Goal: Check status: Check status

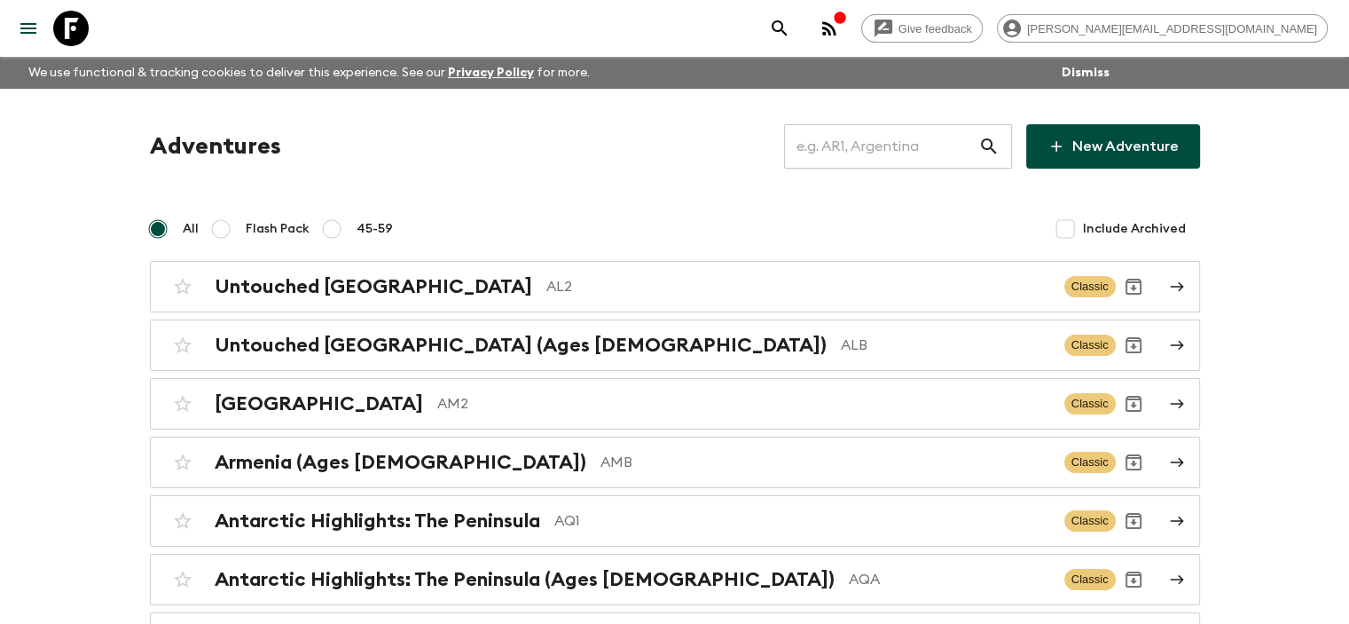
click at [816, 155] on input "text" at bounding box center [881, 147] width 194 height 50
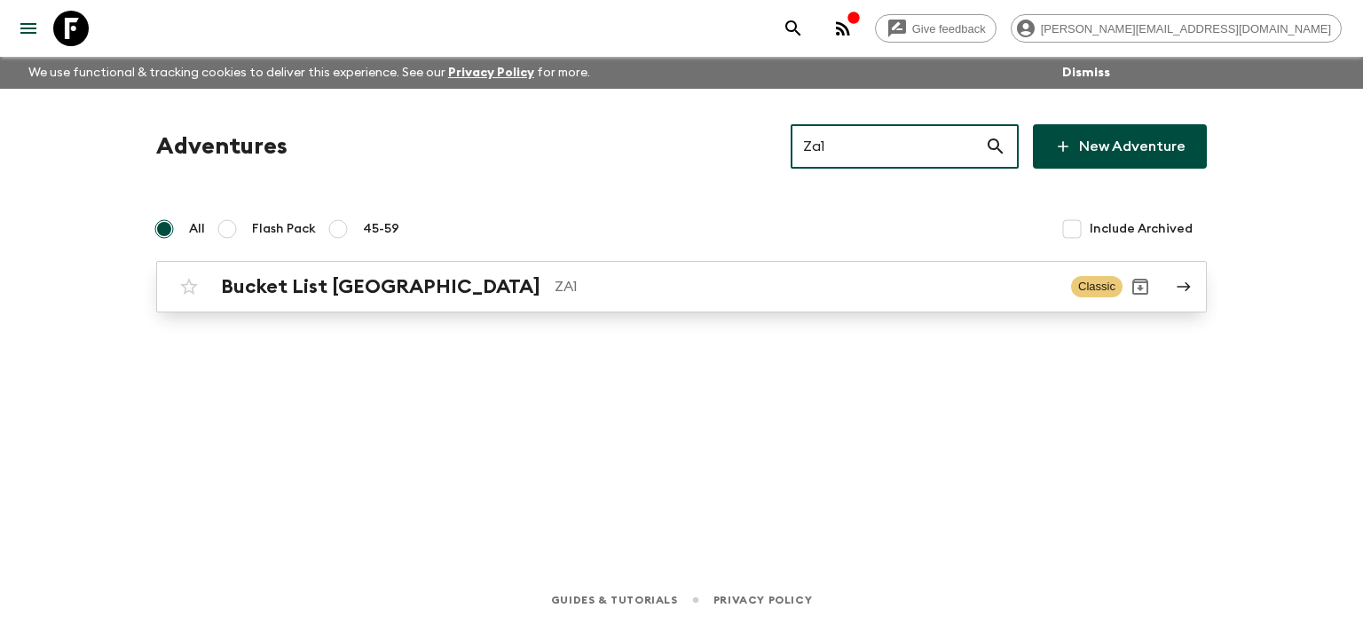
type input "Za1"
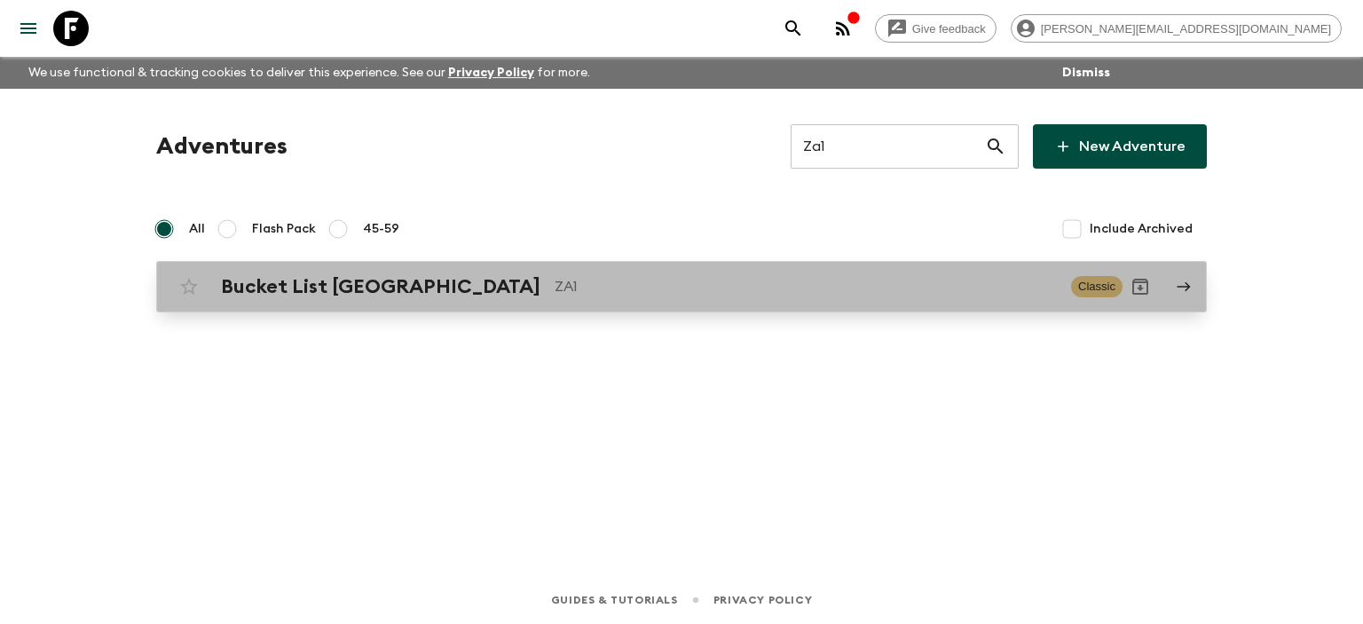
click at [554, 281] on p "ZA1" at bounding box center [805, 286] width 502 height 21
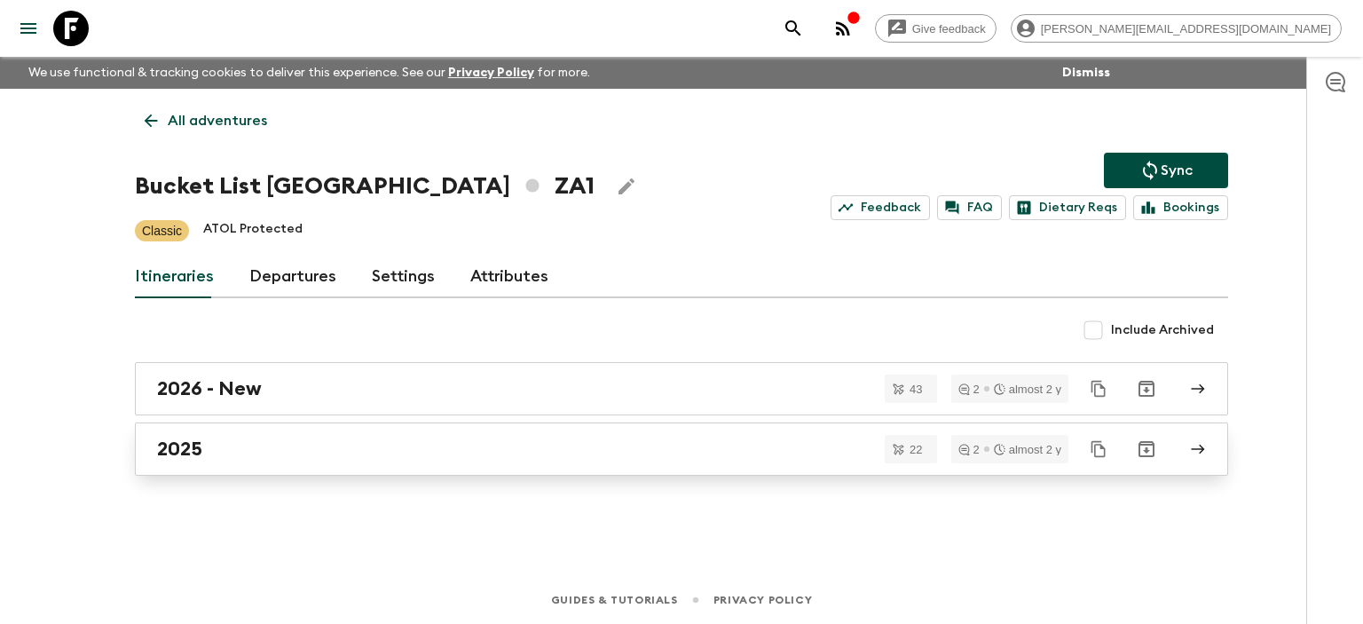
click at [341, 463] on link "2025" at bounding box center [681, 448] width 1093 height 53
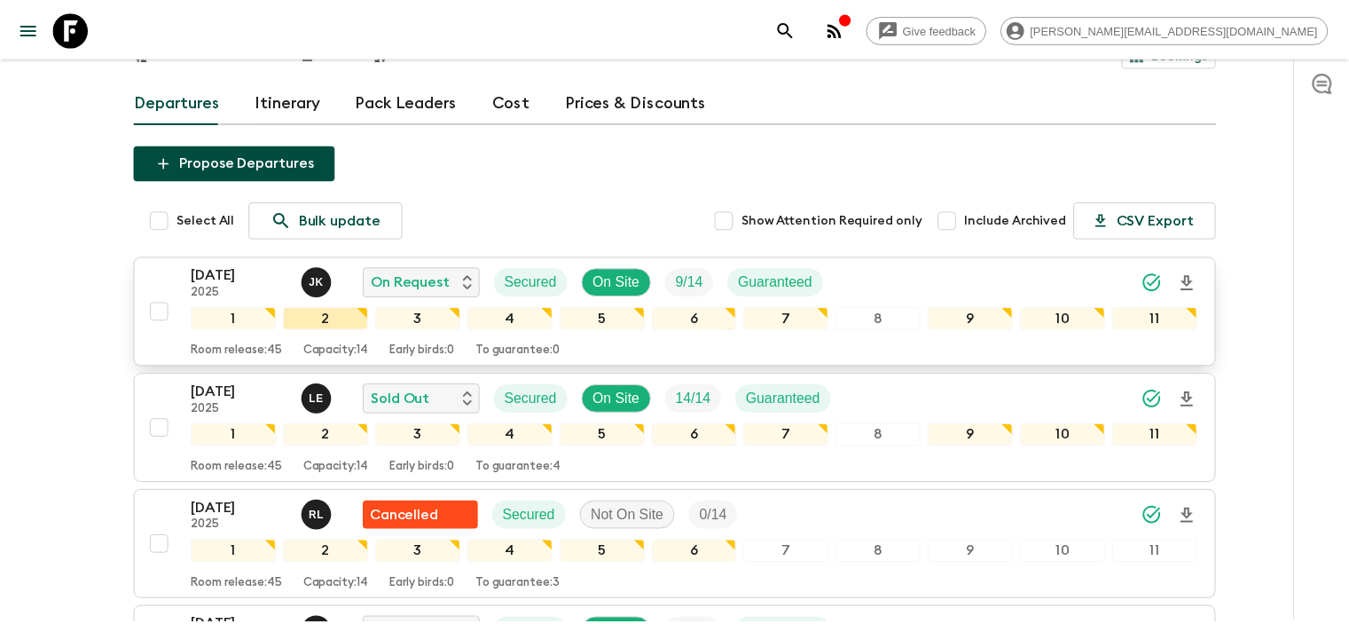
scroll to position [177, 0]
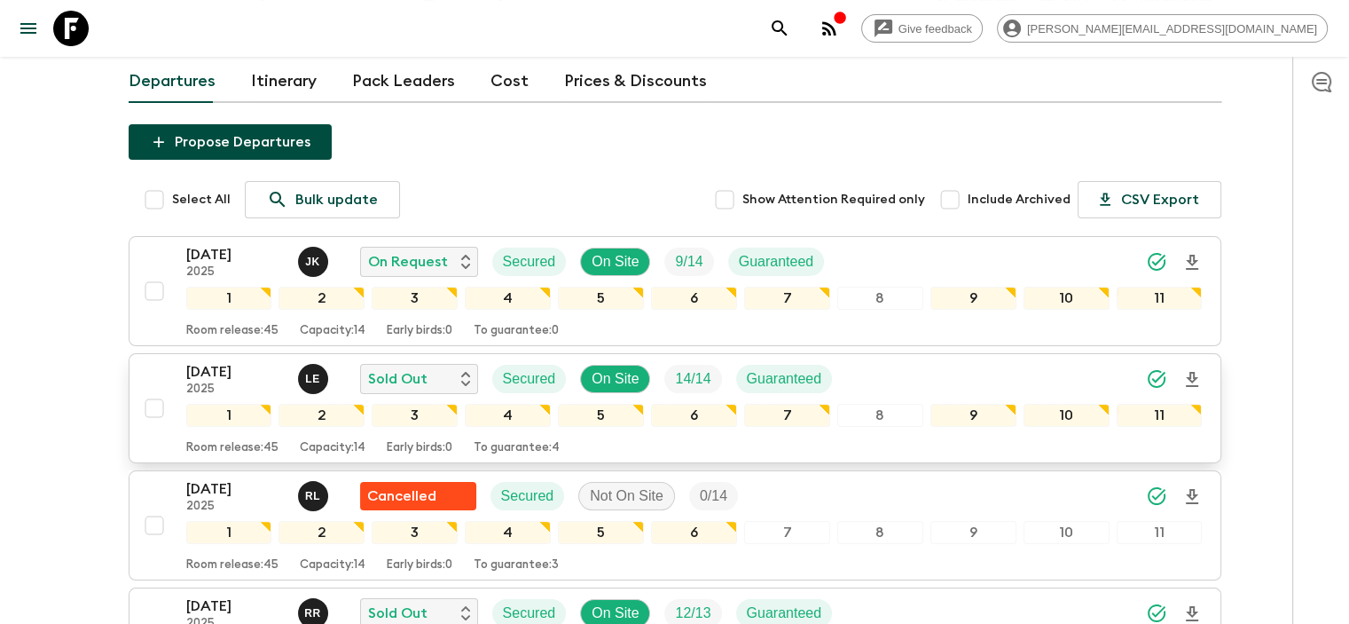
click at [231, 361] on p "[DATE]" at bounding box center [235, 371] width 98 height 21
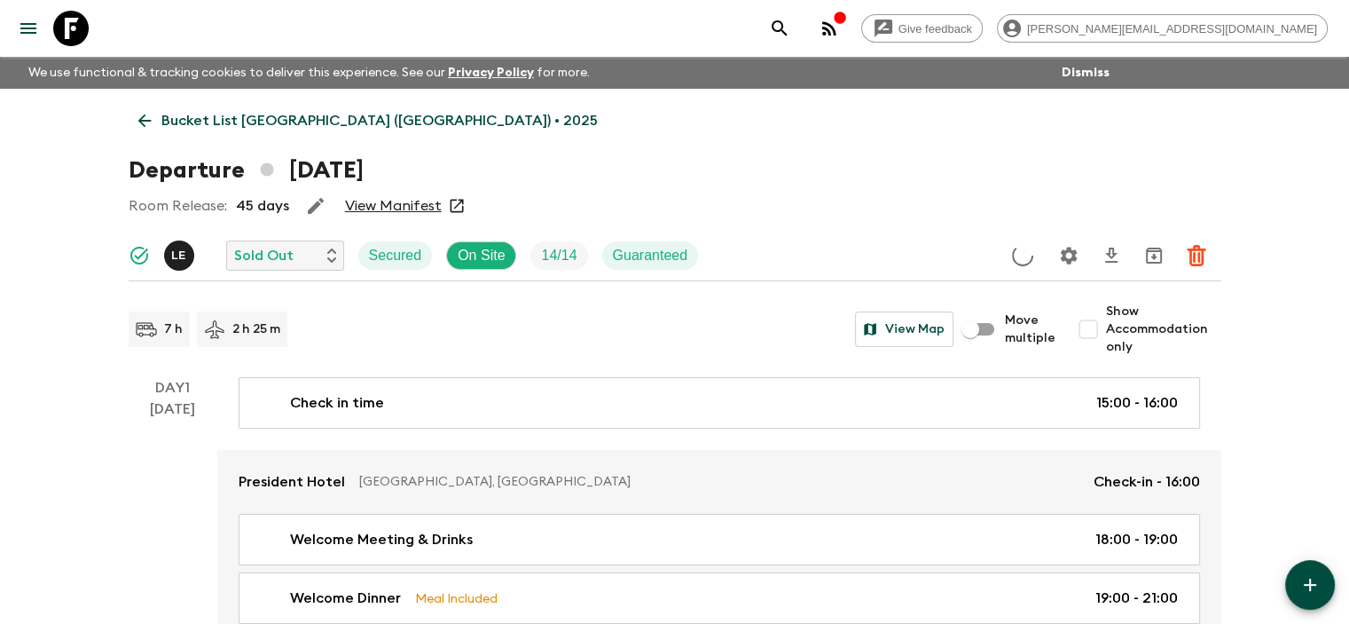
click at [422, 208] on link "View Manifest" at bounding box center [393, 206] width 97 height 18
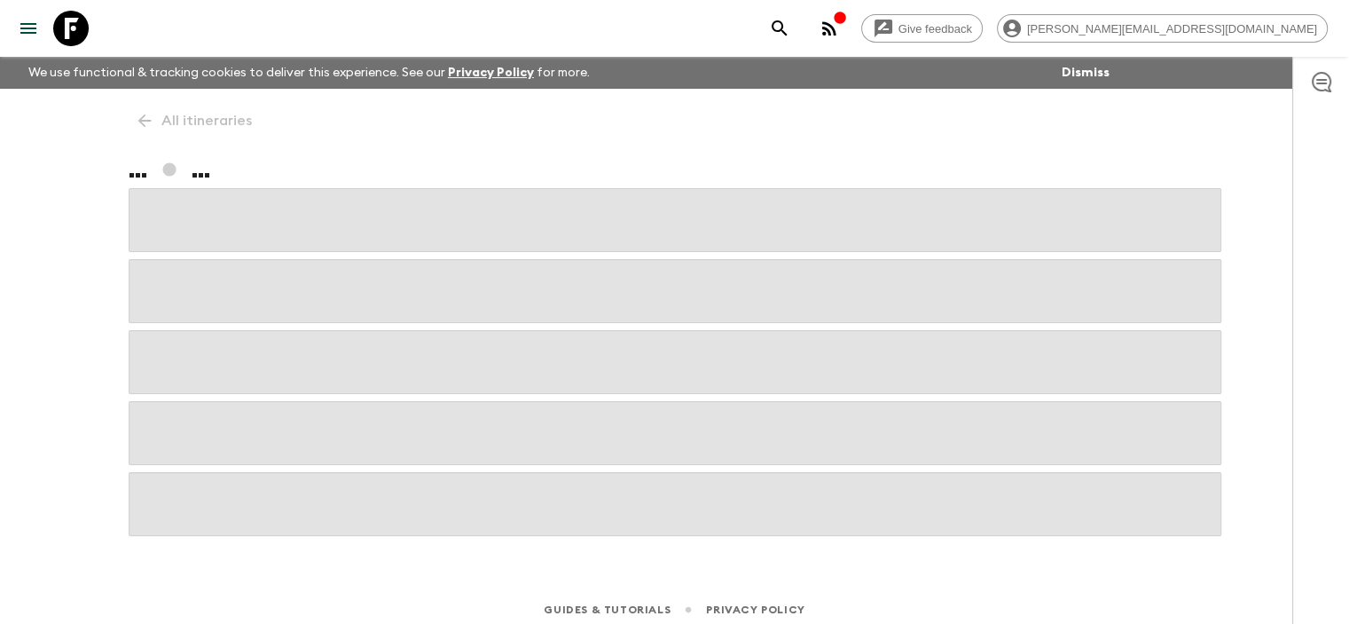
scroll to position [10, 0]
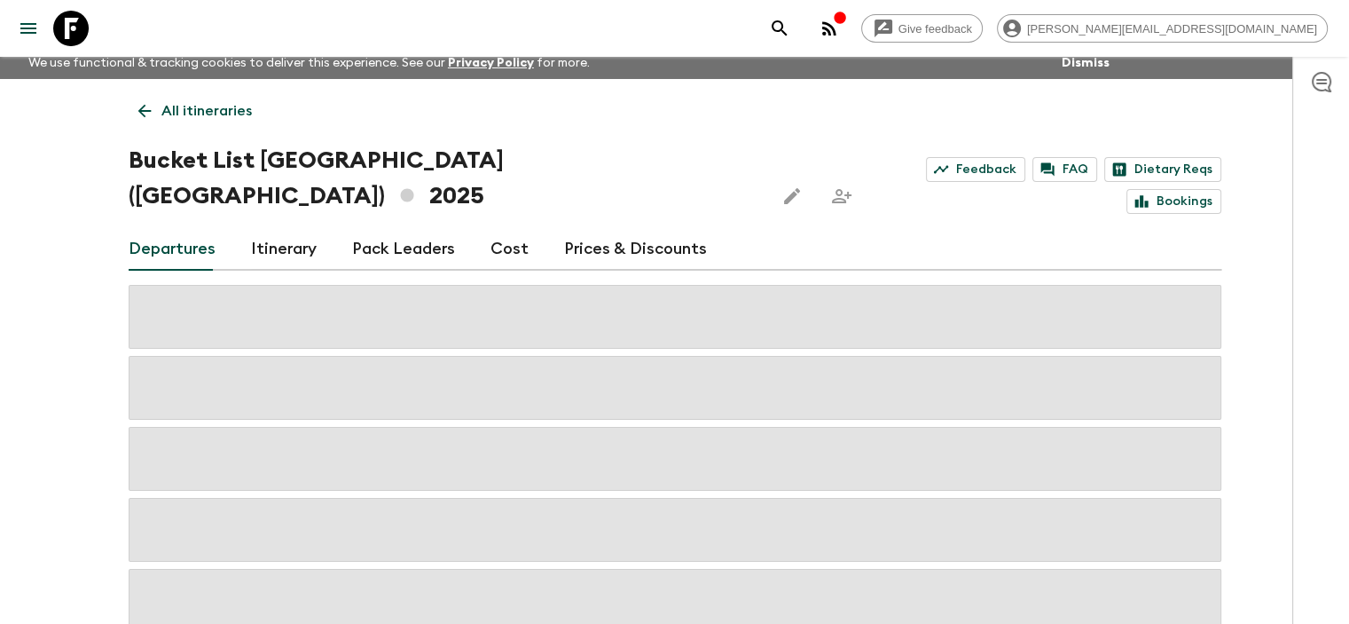
click at [497, 228] on link "Cost" at bounding box center [510, 249] width 38 height 43
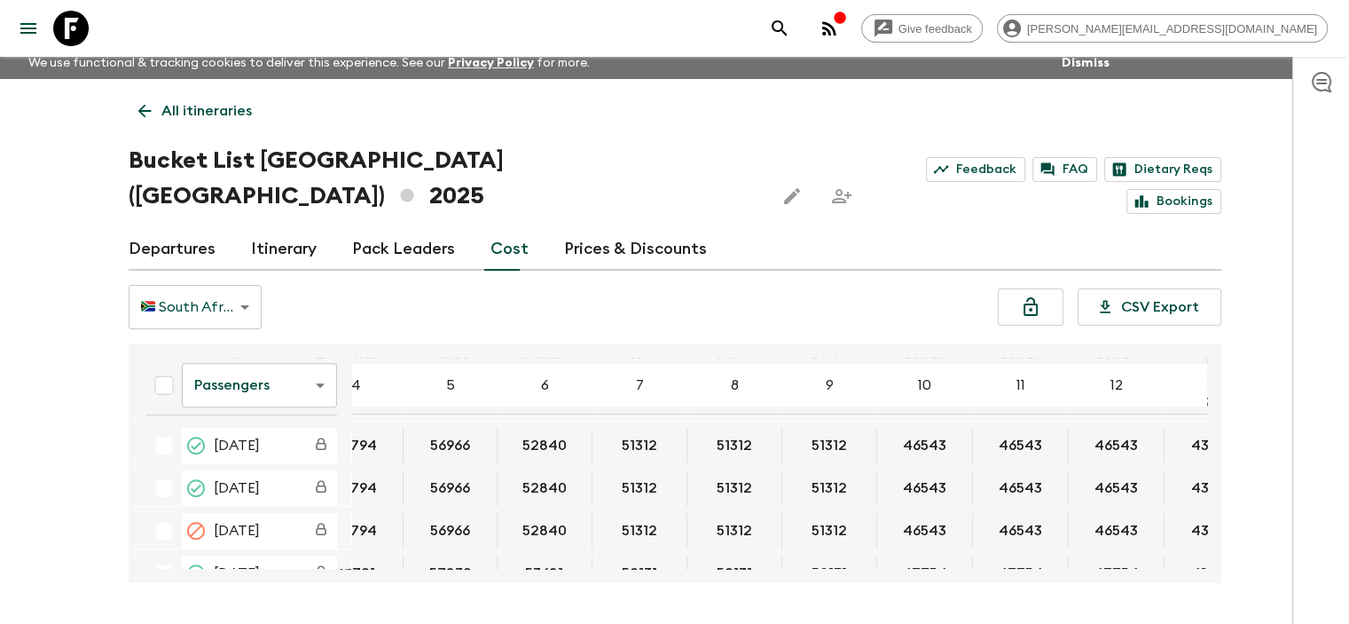
scroll to position [1064, 0]
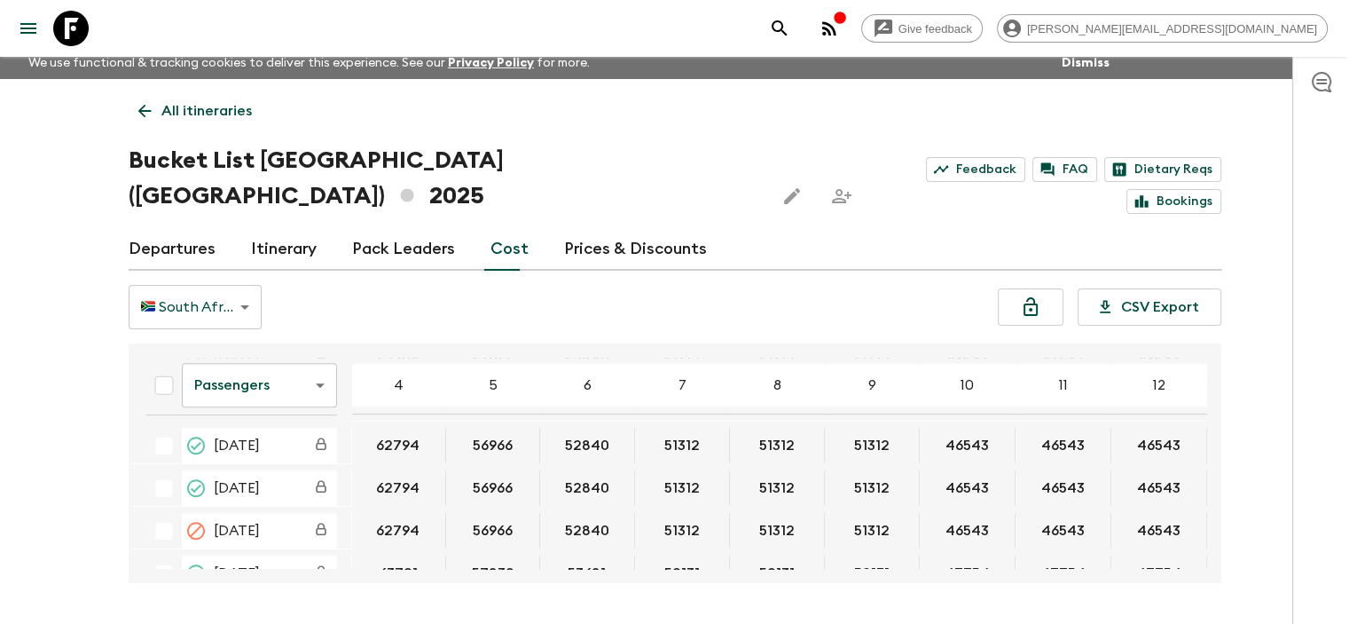
drag, startPoint x: 69, startPoint y: 34, endPoint x: 67, endPoint y: 47, distance: 13.6
click at [69, 33] on icon at bounding box center [70, 28] width 35 height 35
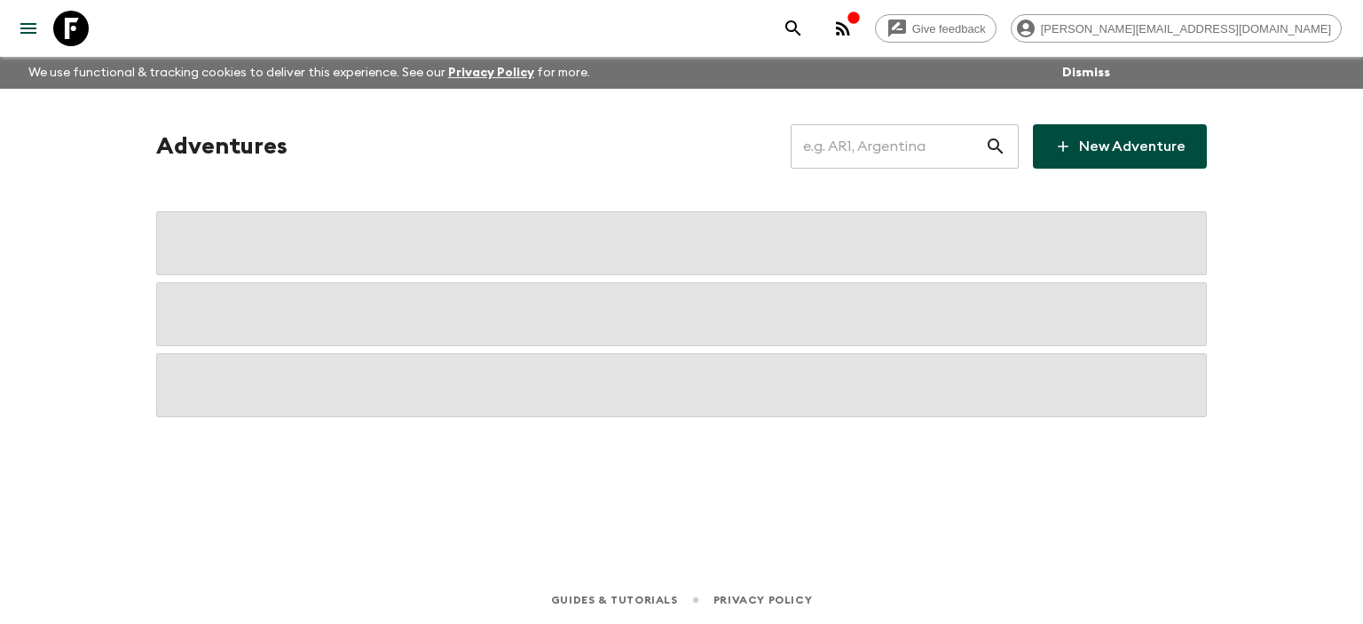
click at [846, 145] on input "text" at bounding box center [887, 147] width 194 height 50
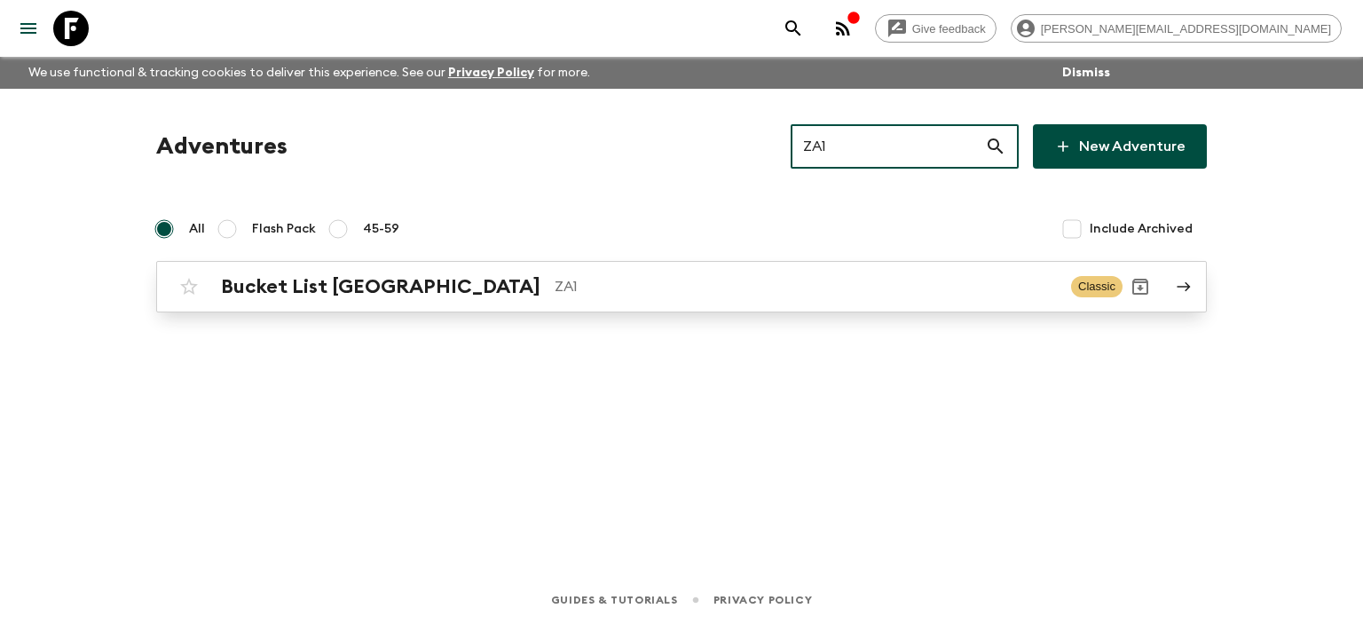
type input "ZA1"
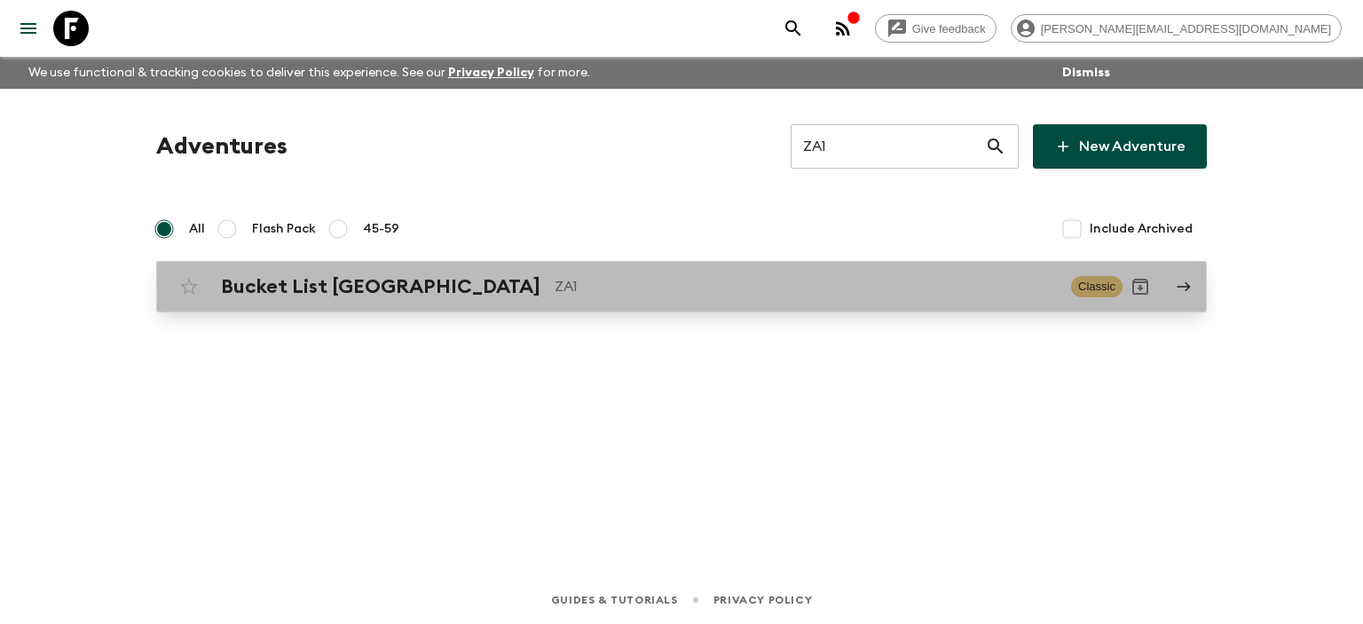
click at [627, 291] on p "ZA1" at bounding box center [805, 286] width 502 height 21
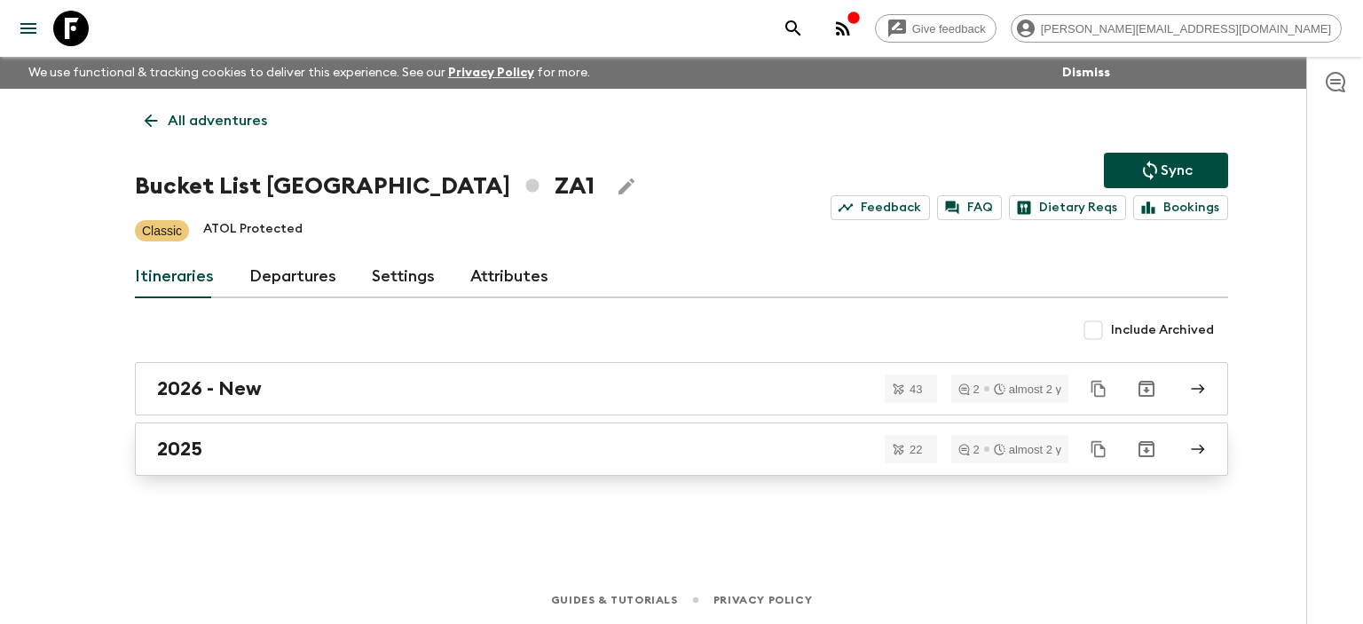
click at [307, 466] on link "2025" at bounding box center [681, 448] width 1093 height 53
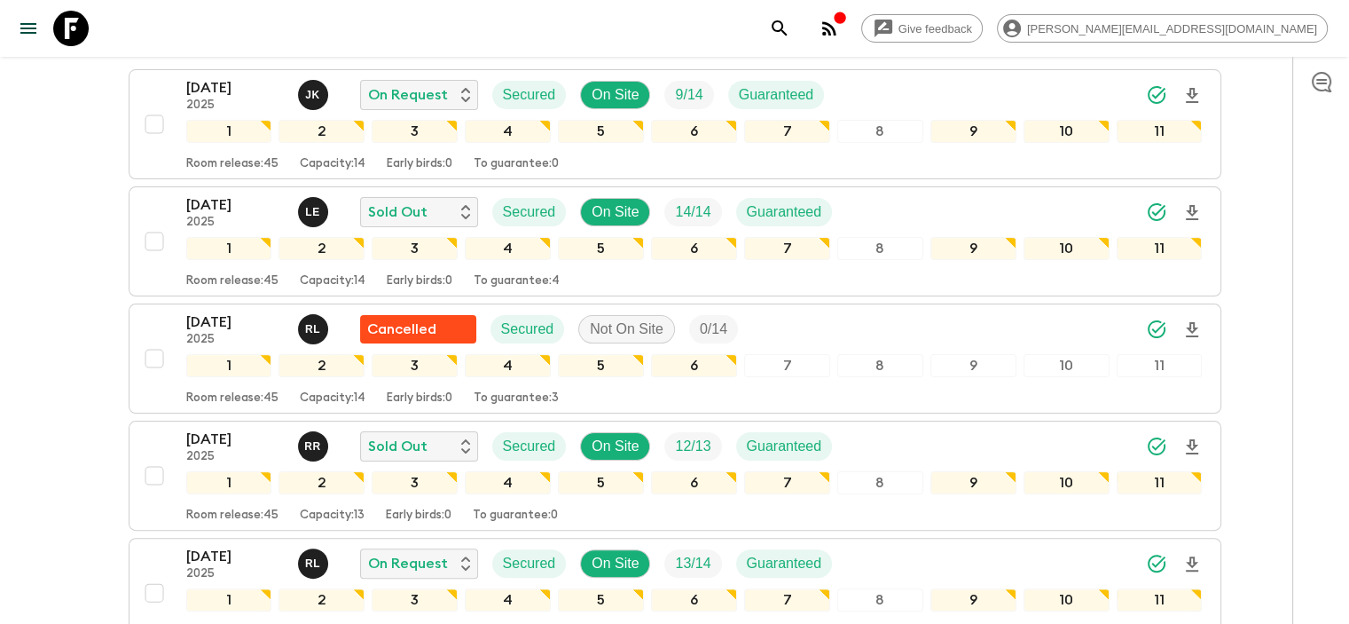
scroll to position [355, 0]
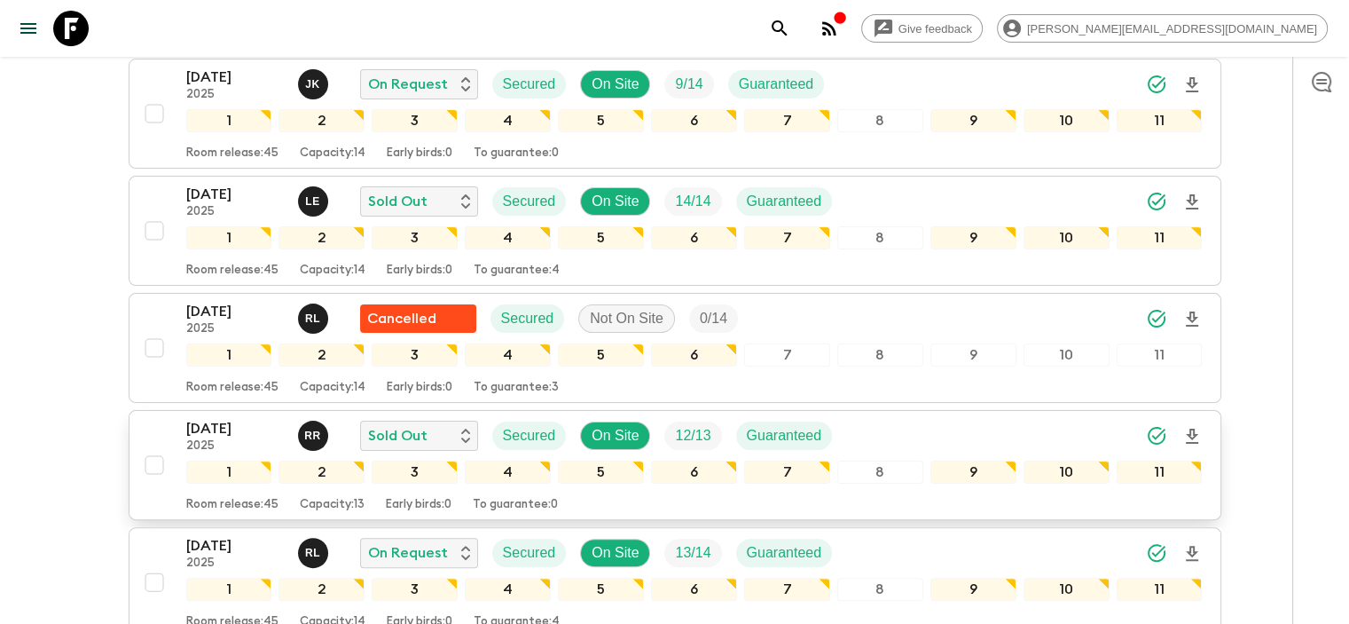
click at [216, 418] on p "[DATE]" at bounding box center [235, 428] width 98 height 21
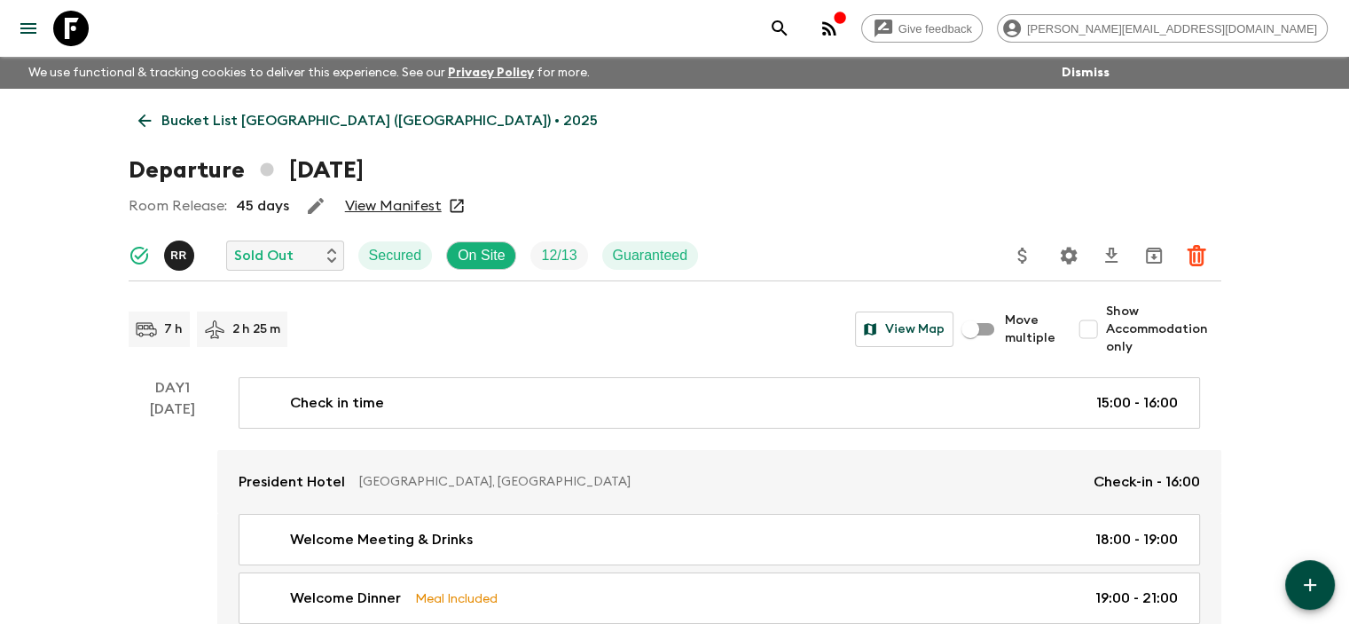
click at [365, 211] on link "View Manifest" at bounding box center [393, 206] width 97 height 18
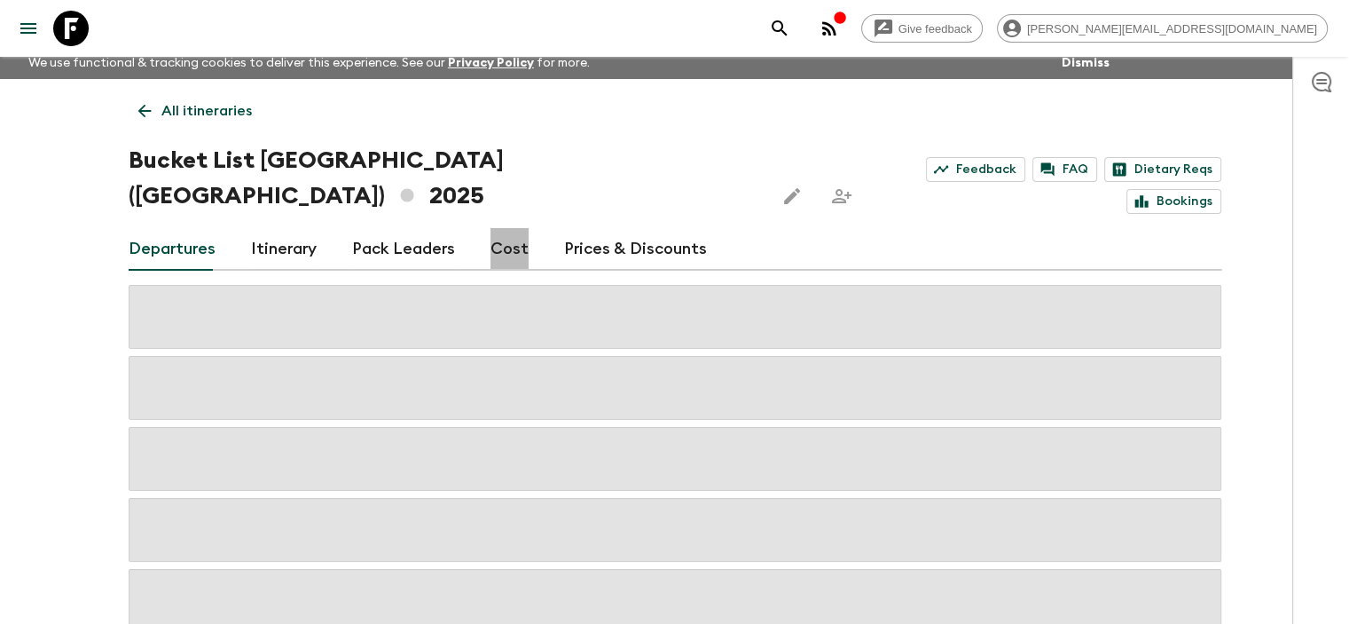
click at [514, 228] on link "Cost" at bounding box center [510, 249] width 38 height 43
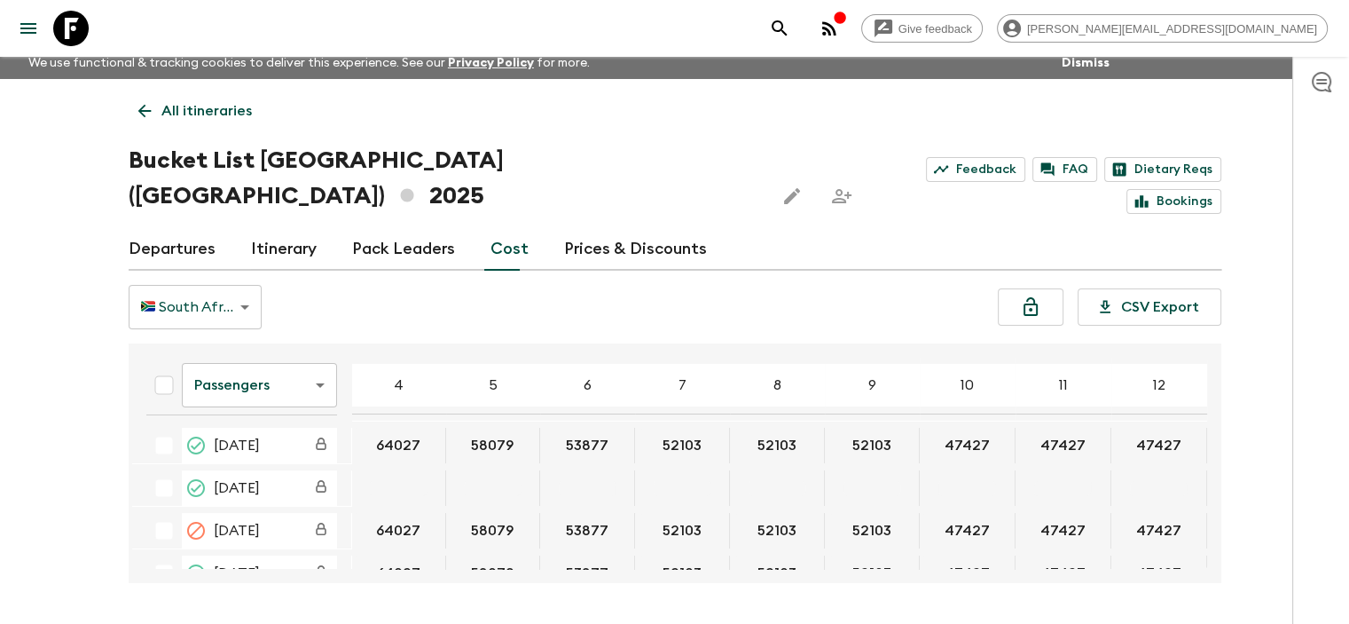
click at [267, 351] on body "Give feedback [PERSON_NAME][EMAIL_ADDRESS][DOMAIN_NAME] We use functional & tra…" at bounding box center [674, 335] width 1349 height 690
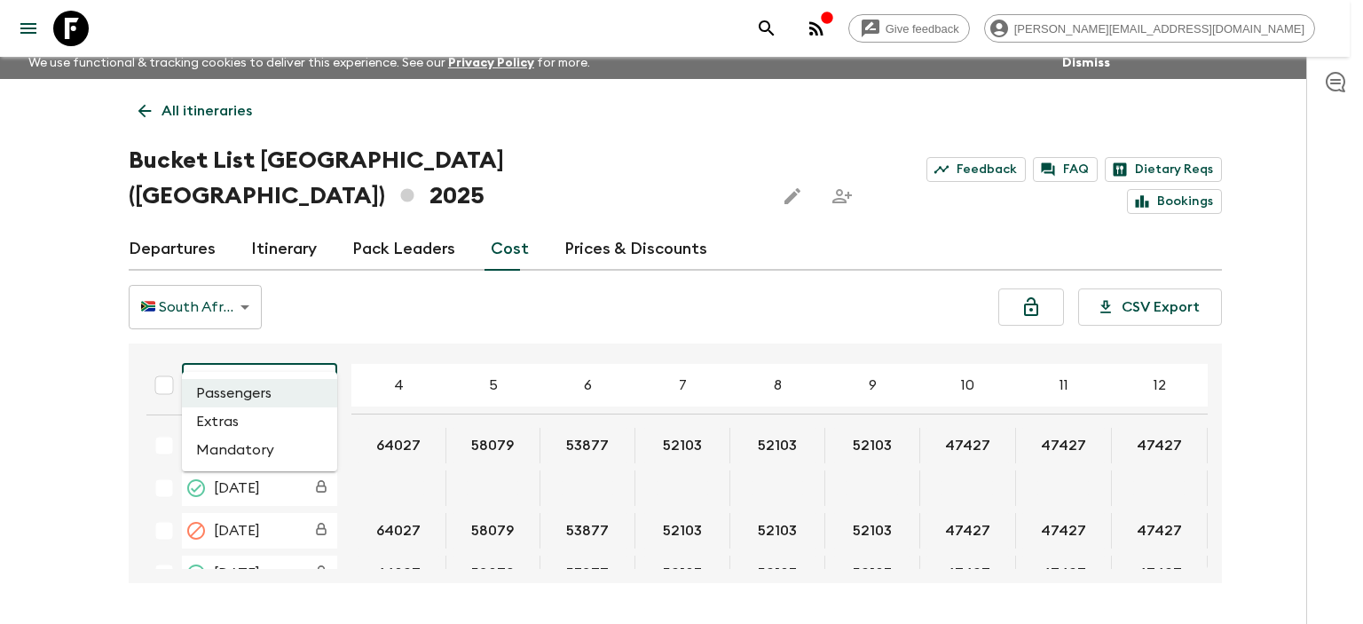
click at [247, 423] on li "Extras" at bounding box center [259, 421] width 155 height 28
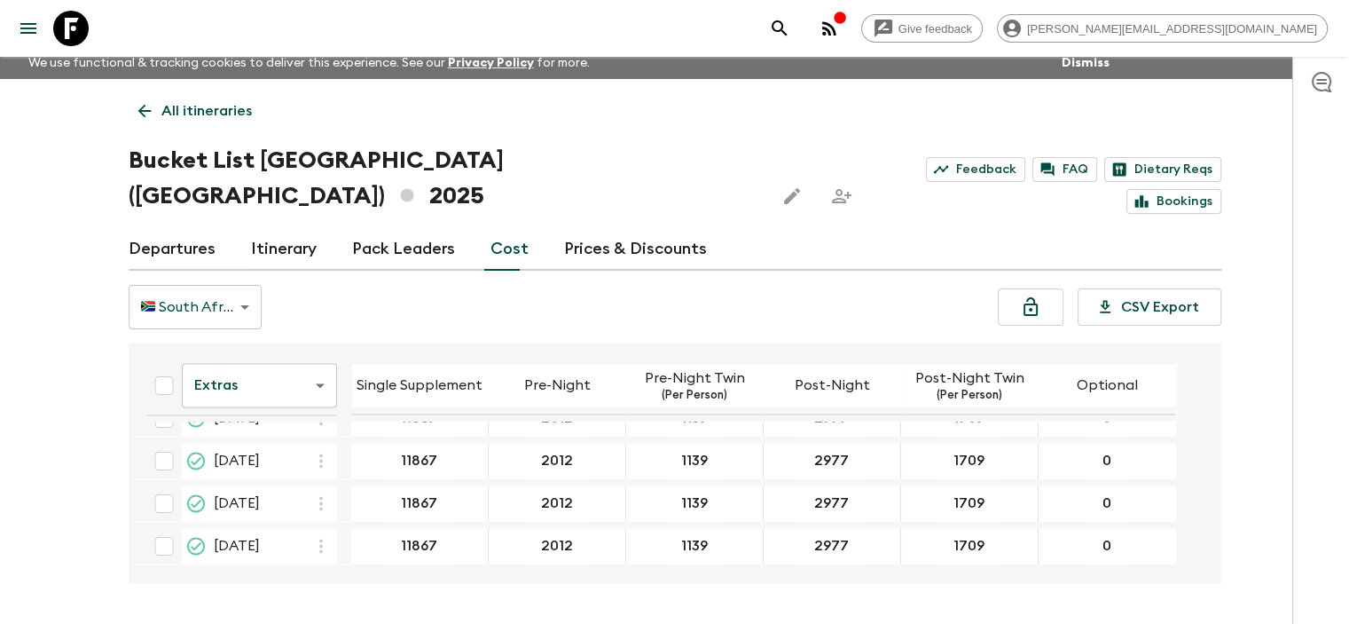
scroll to position [2938, 0]
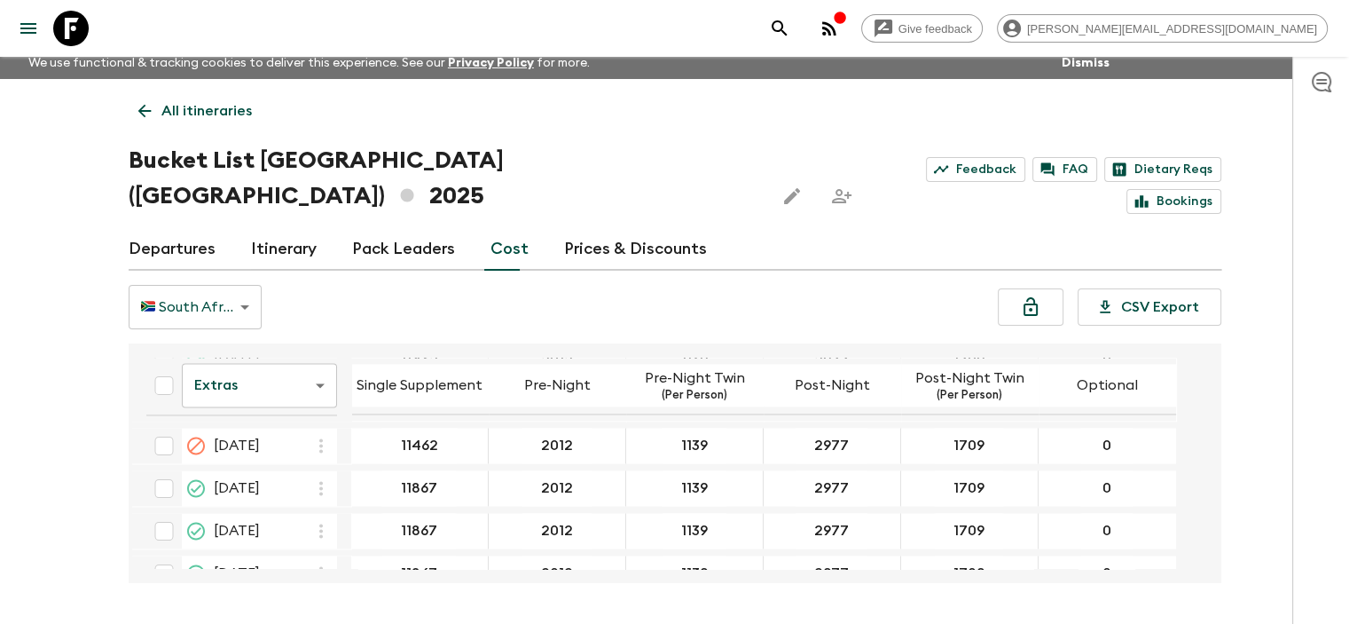
click at [288, 354] on body "Give feedback [PERSON_NAME][EMAIL_ADDRESS][DOMAIN_NAME] We use functional & tra…" at bounding box center [674, 335] width 1349 height 690
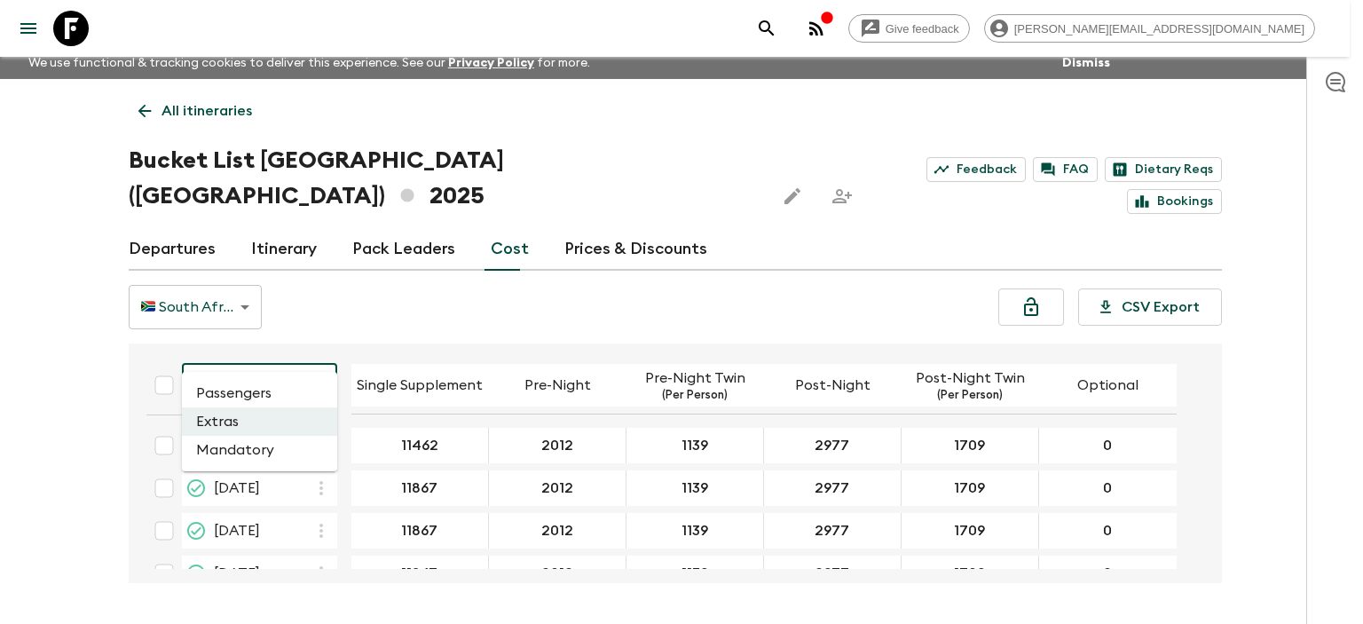
click at [271, 397] on li "Passengers" at bounding box center [259, 393] width 155 height 28
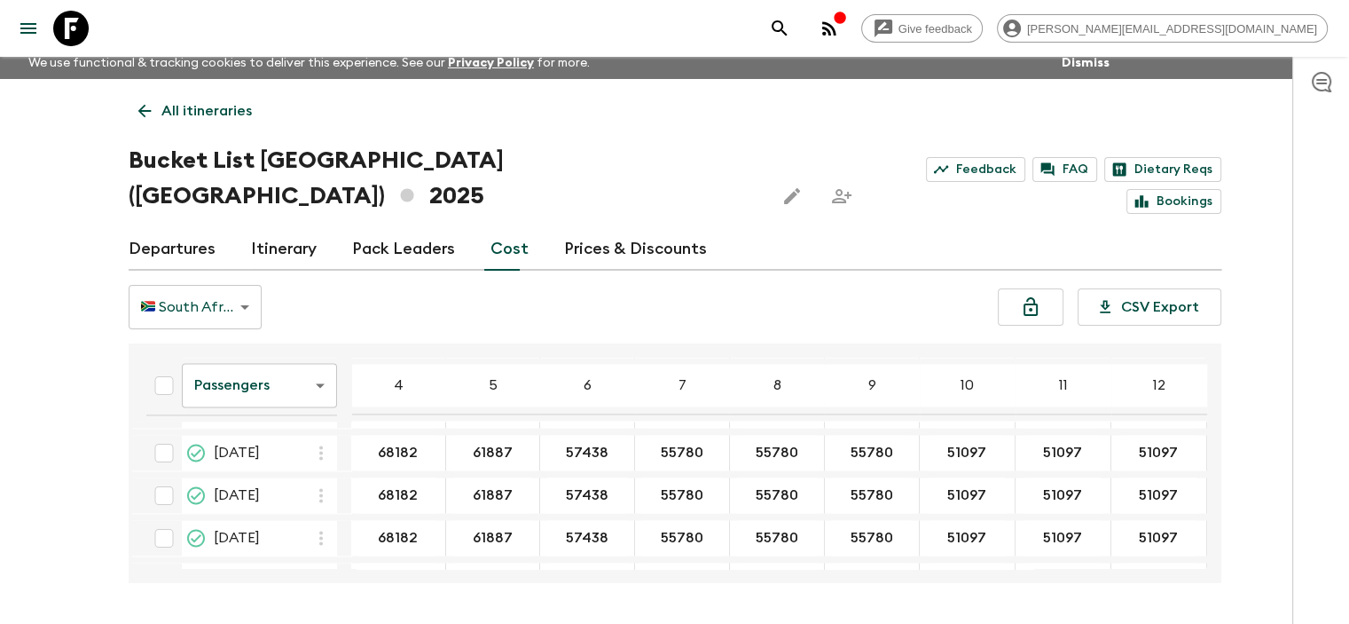
scroll to position [2927, 0]
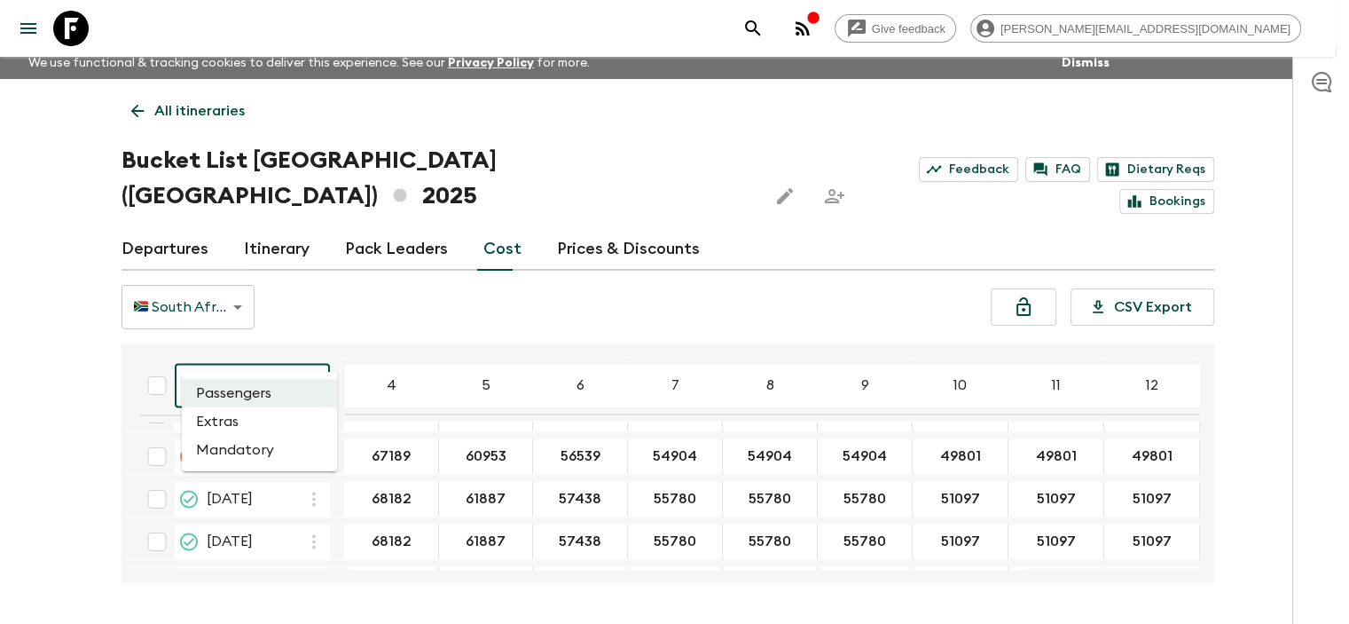
click at [294, 344] on body "Give feedback [PERSON_NAME][EMAIL_ADDRESS][DOMAIN_NAME] We use functional & tra…" at bounding box center [674, 335] width 1349 height 690
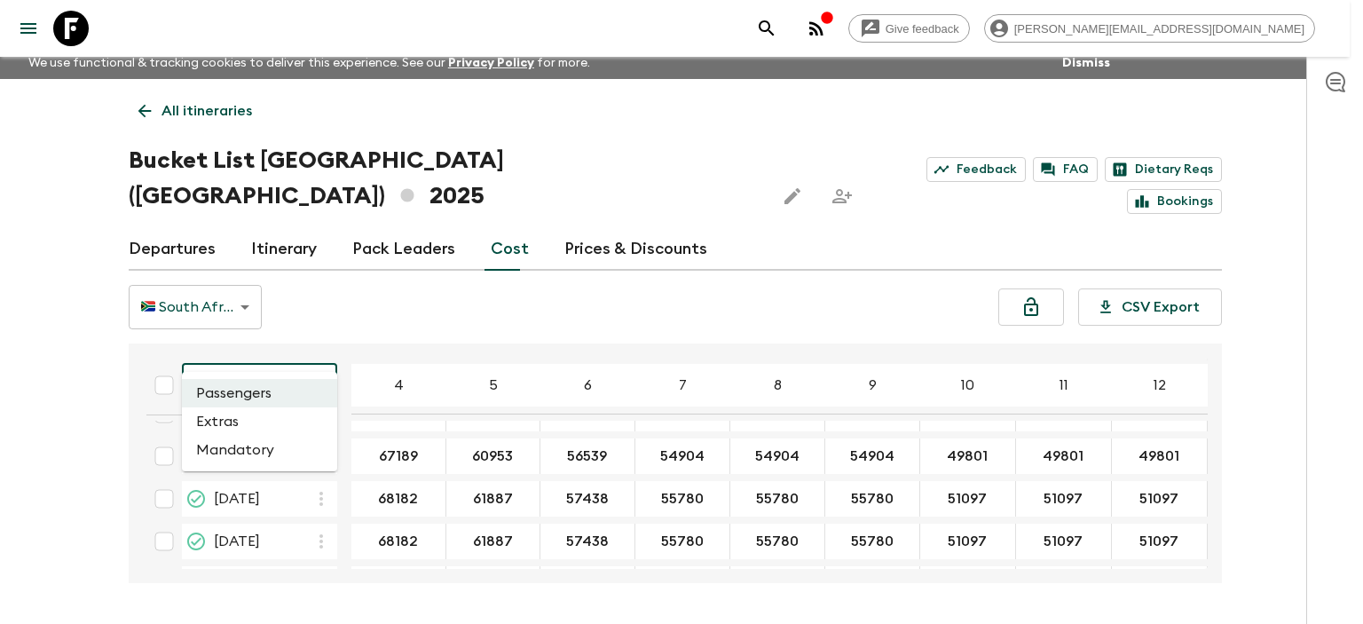
click at [288, 420] on li "Extras" at bounding box center [259, 421] width 155 height 28
